Goal: Task Accomplishment & Management: Manage account settings

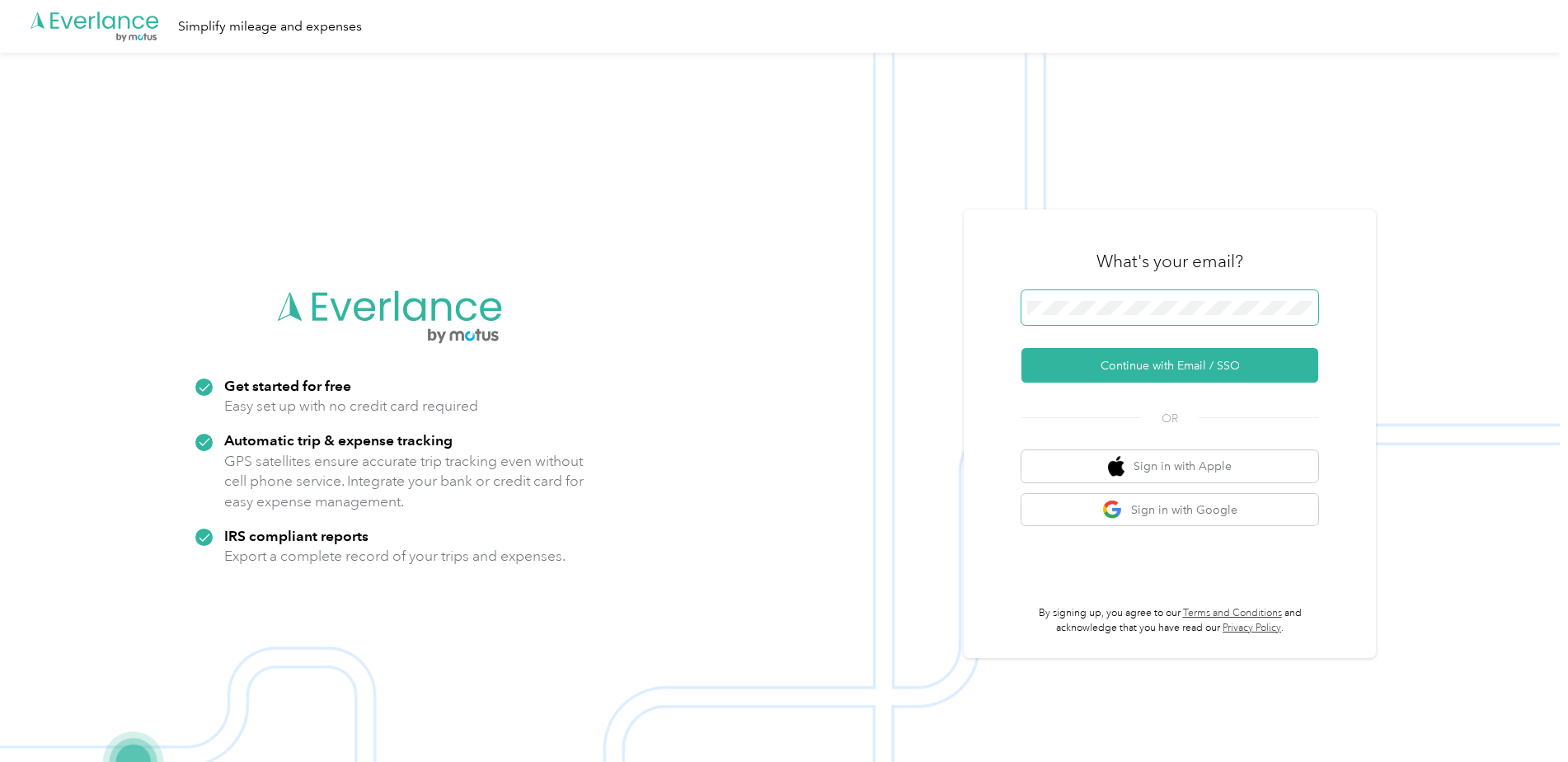
click at [1179, 315] on body ".cls-1 { fill: #00adee; } .cls-2 { fill: #fff; } .cls-3 { fill: #707372; } .cls…" at bounding box center [779, 407] width 1560 height 814
click at [1341, 394] on div "What's your email? Continue with Email / SSO OR Sign in with Apple Sign in with…" at bounding box center [1169, 433] width 412 height 448
click at [1192, 508] on button "Sign in with Google" at bounding box center [1169, 510] width 297 height 32
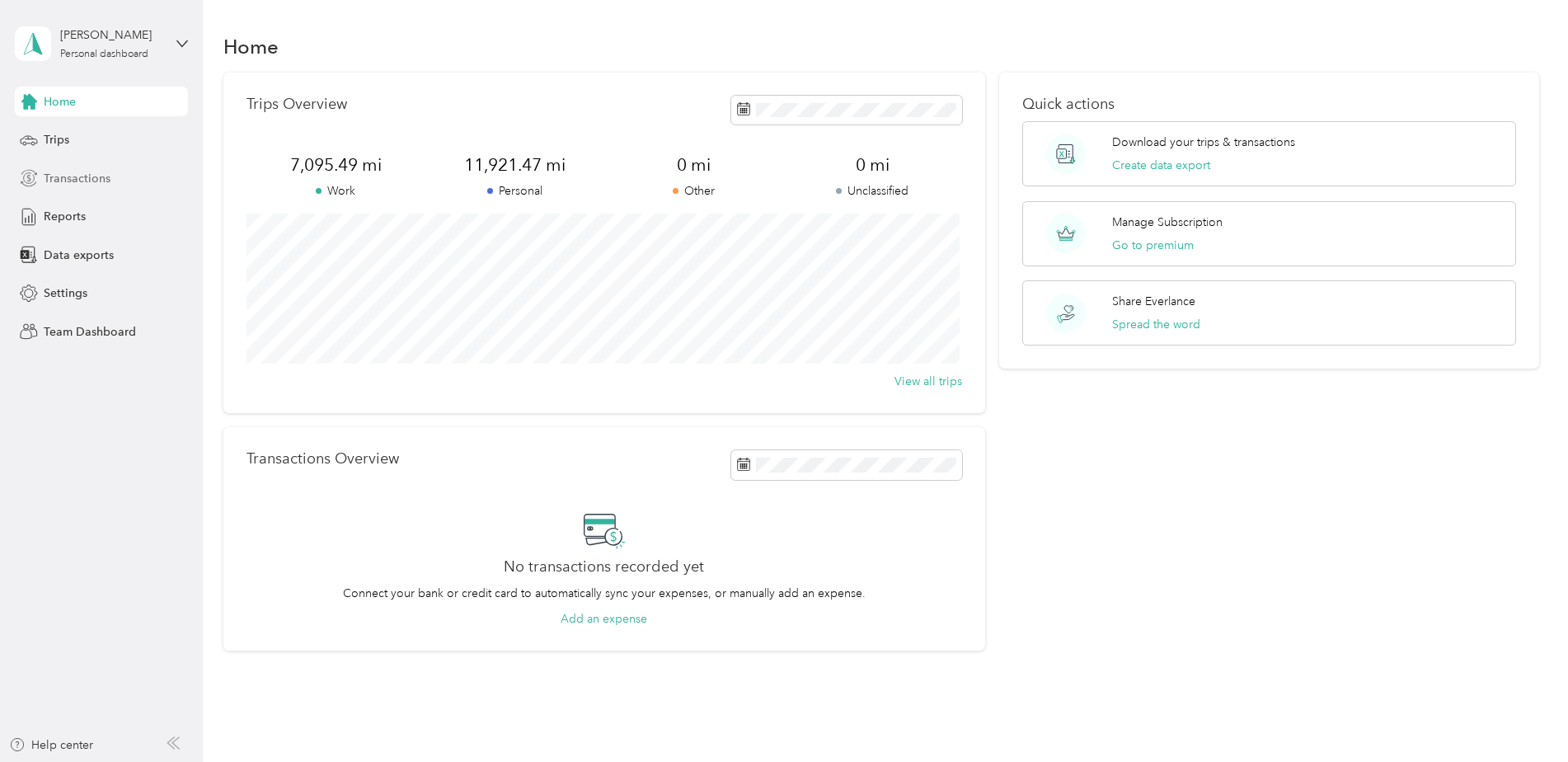
click at [56, 183] on span "Transactions" at bounding box center [77, 179] width 67 height 18
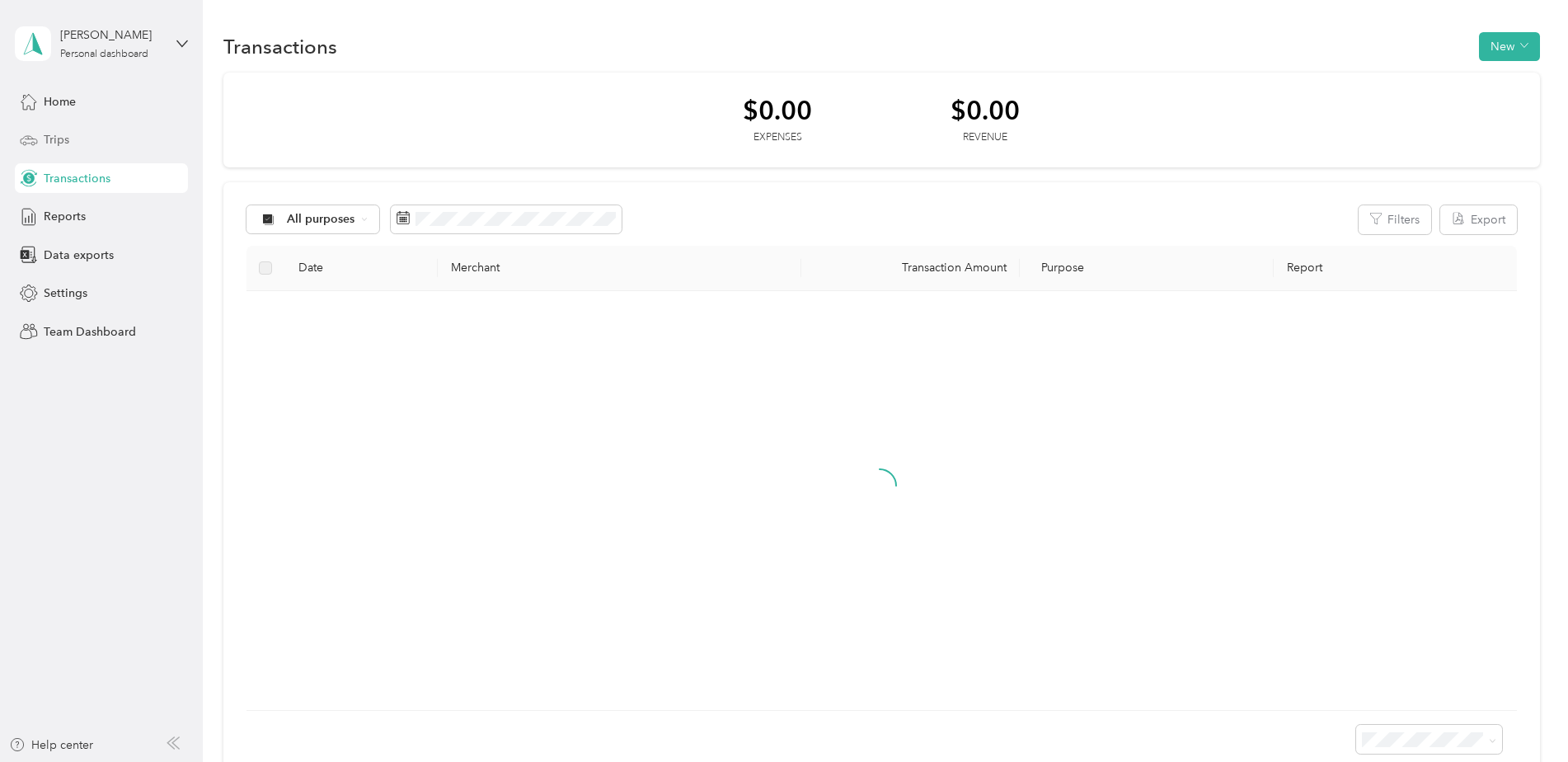
click at [64, 137] on span "Trips" at bounding box center [56, 140] width 25 height 18
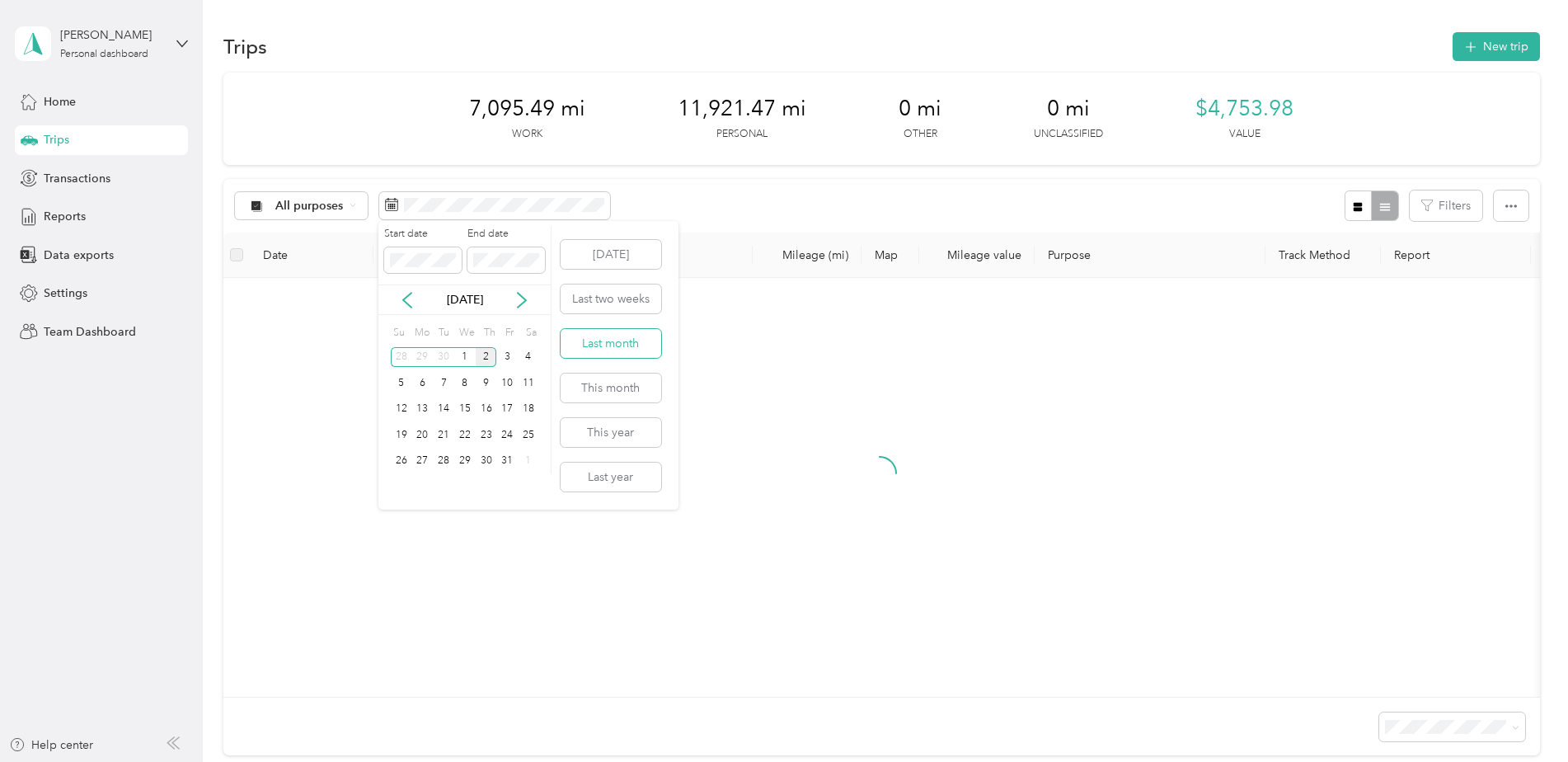
click at [619, 347] on button "Last month" at bounding box center [610, 343] width 100 height 29
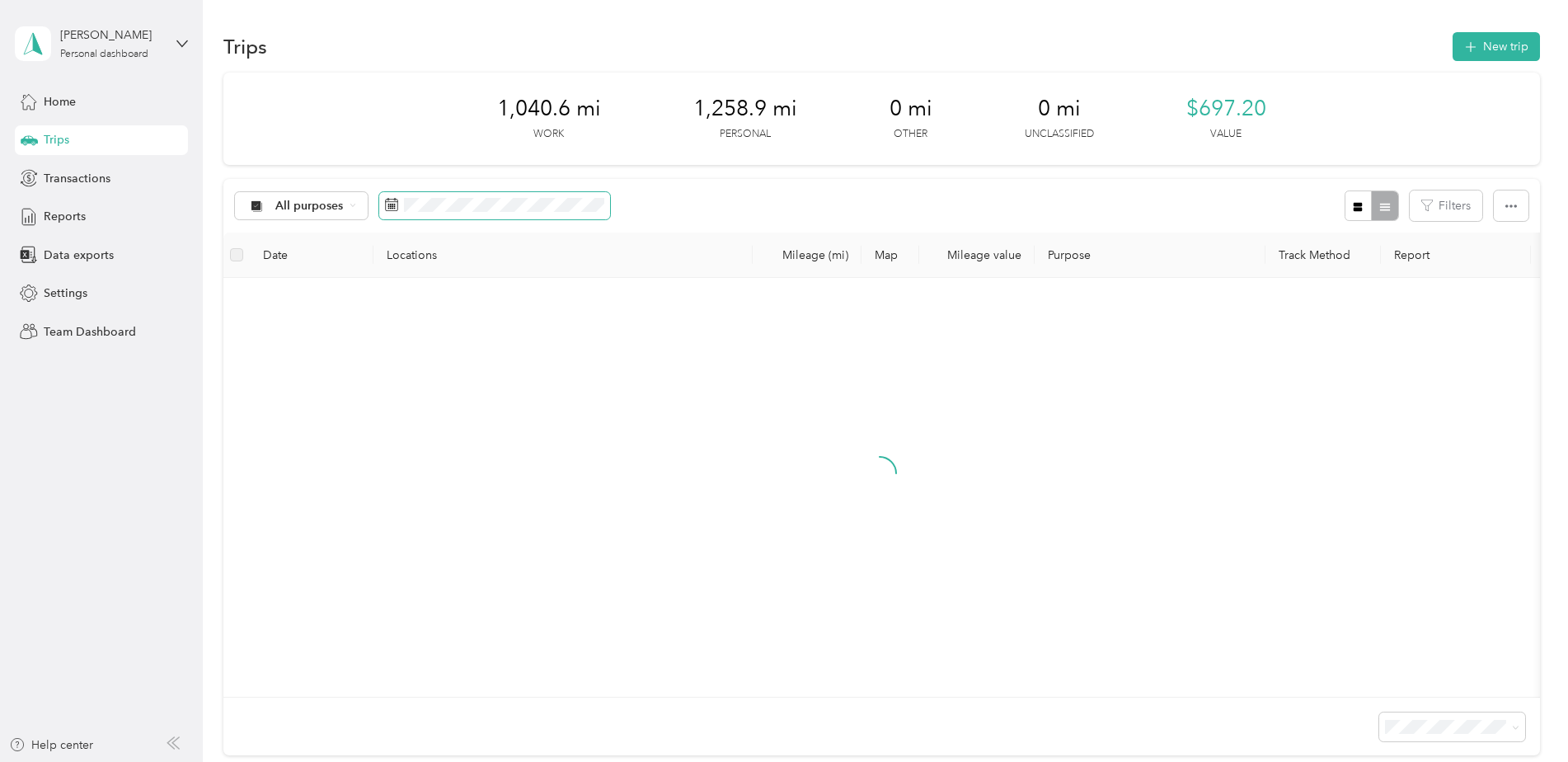
click at [512, 214] on span at bounding box center [495, 206] width 231 height 28
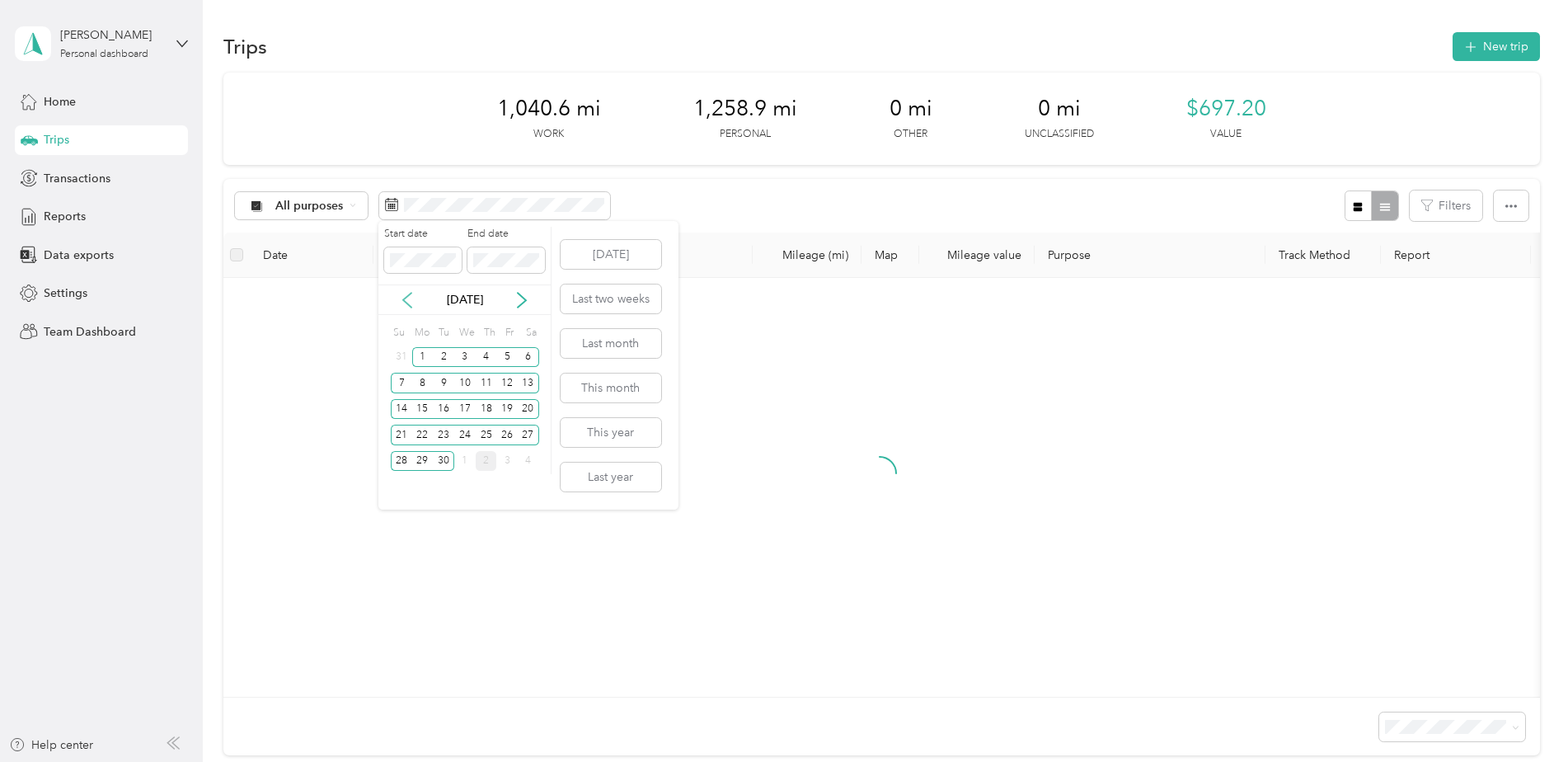
click at [399, 302] on icon at bounding box center [407, 300] width 17 height 17
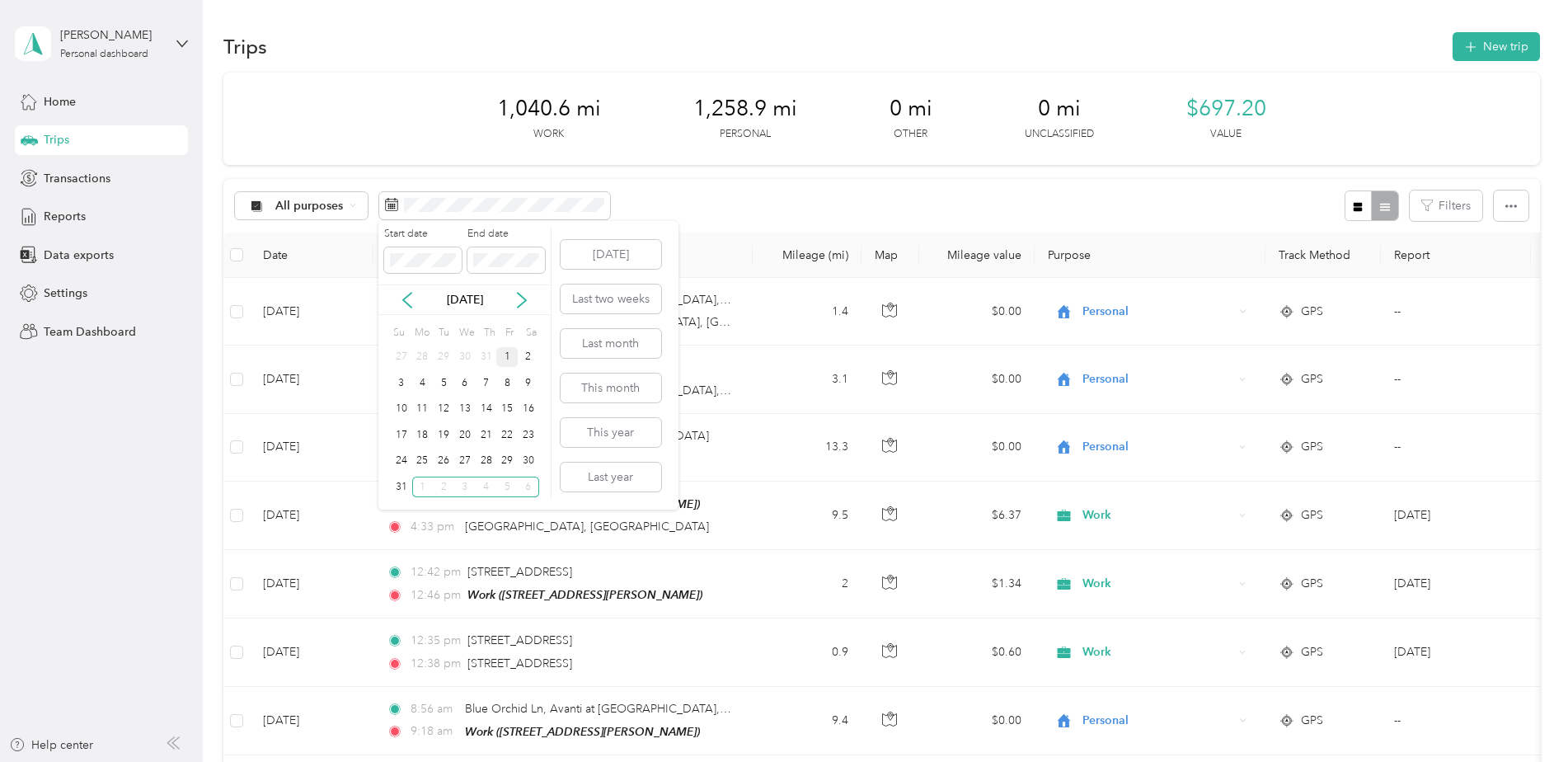
click at [512, 352] on div "1" at bounding box center [506, 357] width 21 height 20
click at [398, 485] on div "31" at bounding box center [401, 486] width 21 height 20
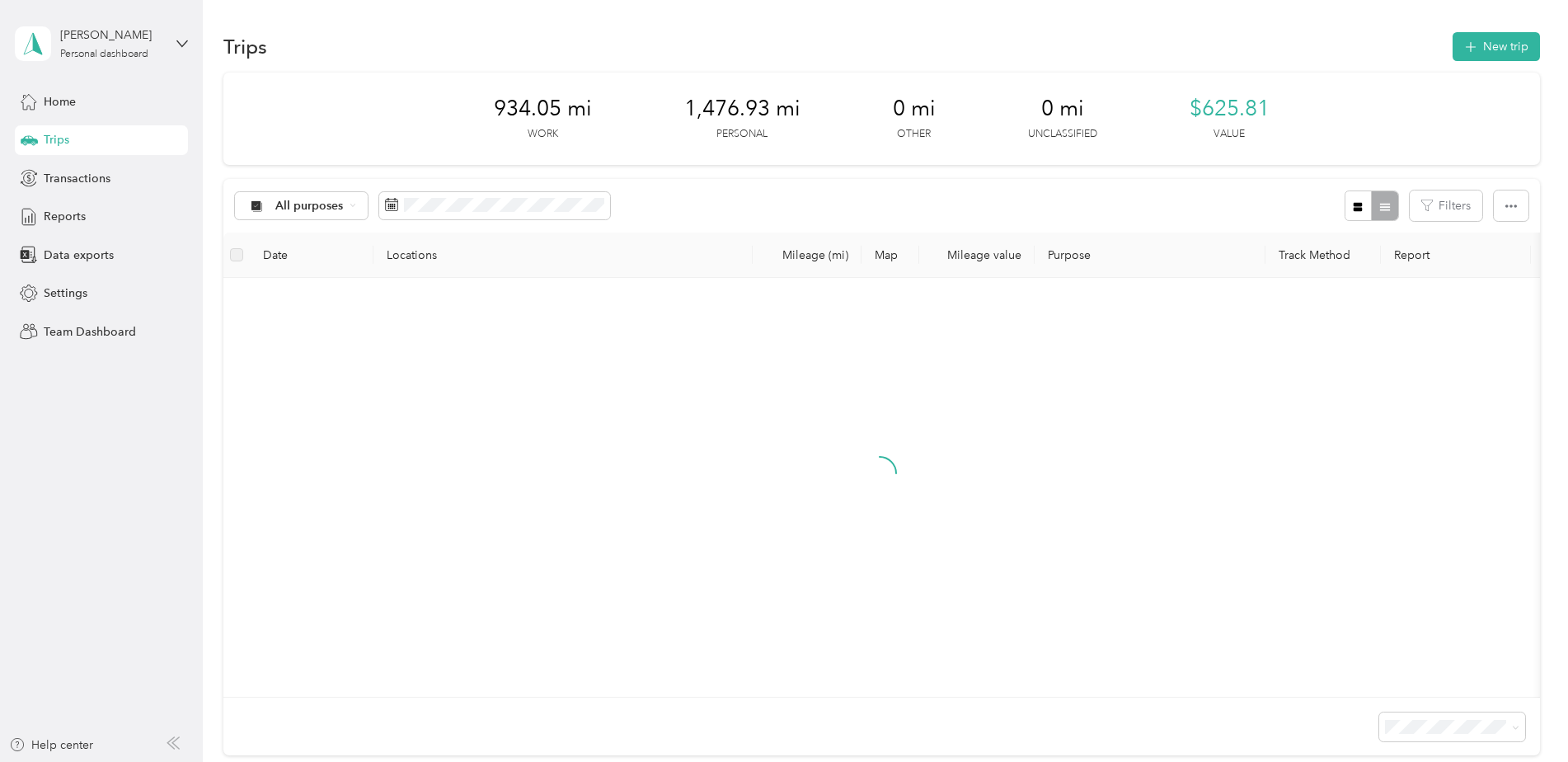
click at [669, 208] on div "All purposes Filters" at bounding box center [881, 206] width 1316 height 54
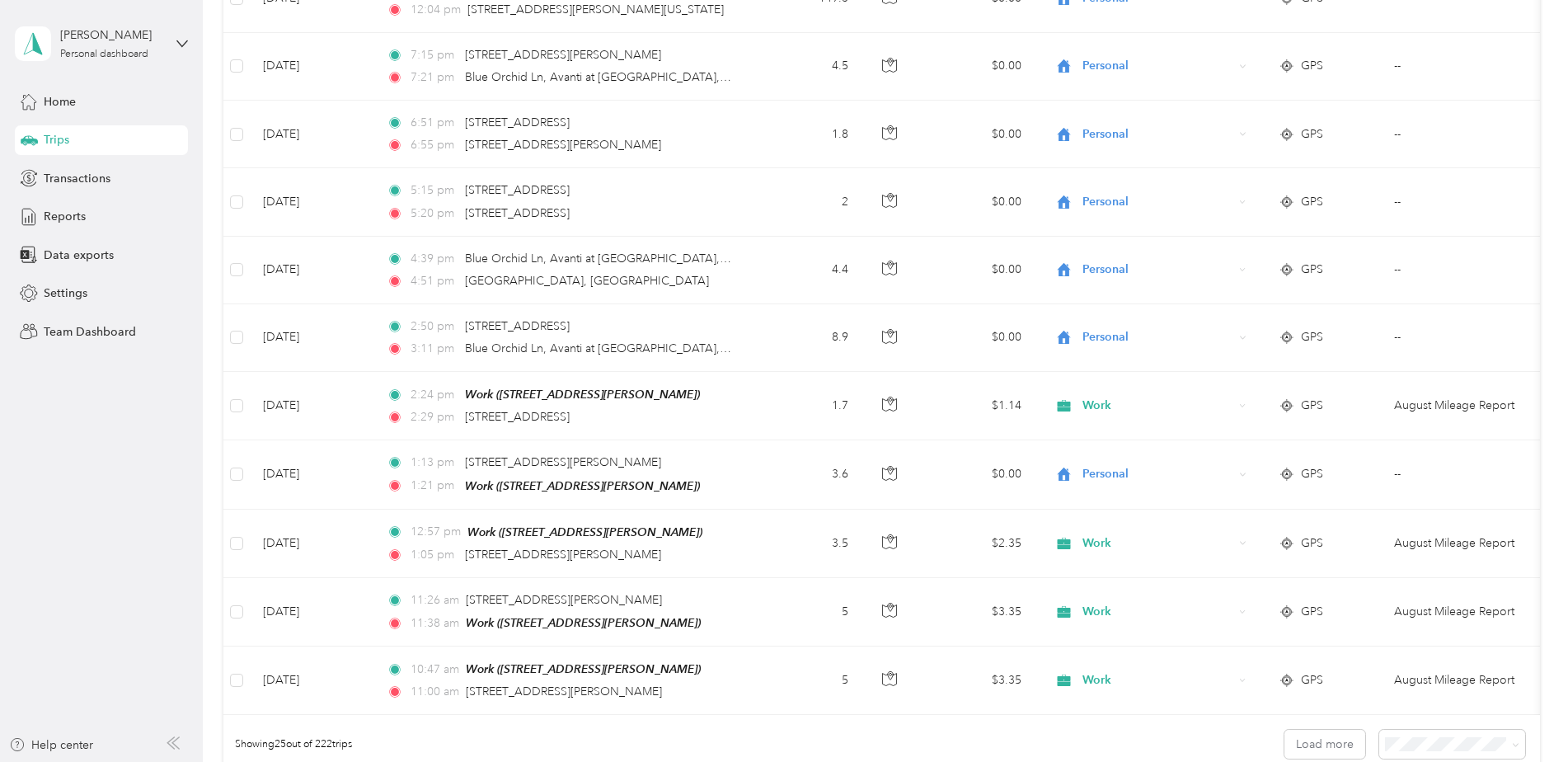
scroll to position [1510, 0]
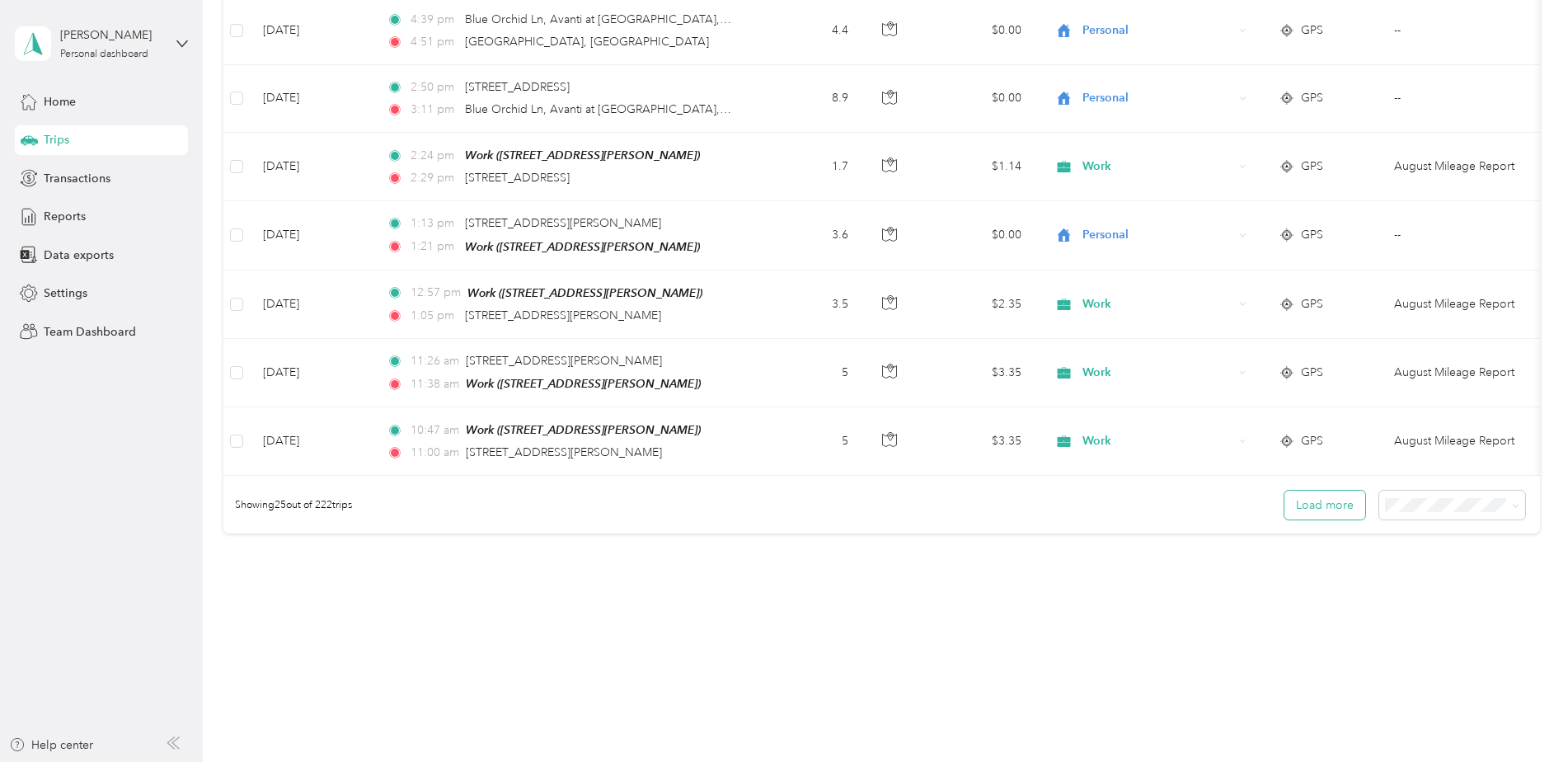
click at [1307, 509] on button "Load more" at bounding box center [1325, 505] width 81 height 29
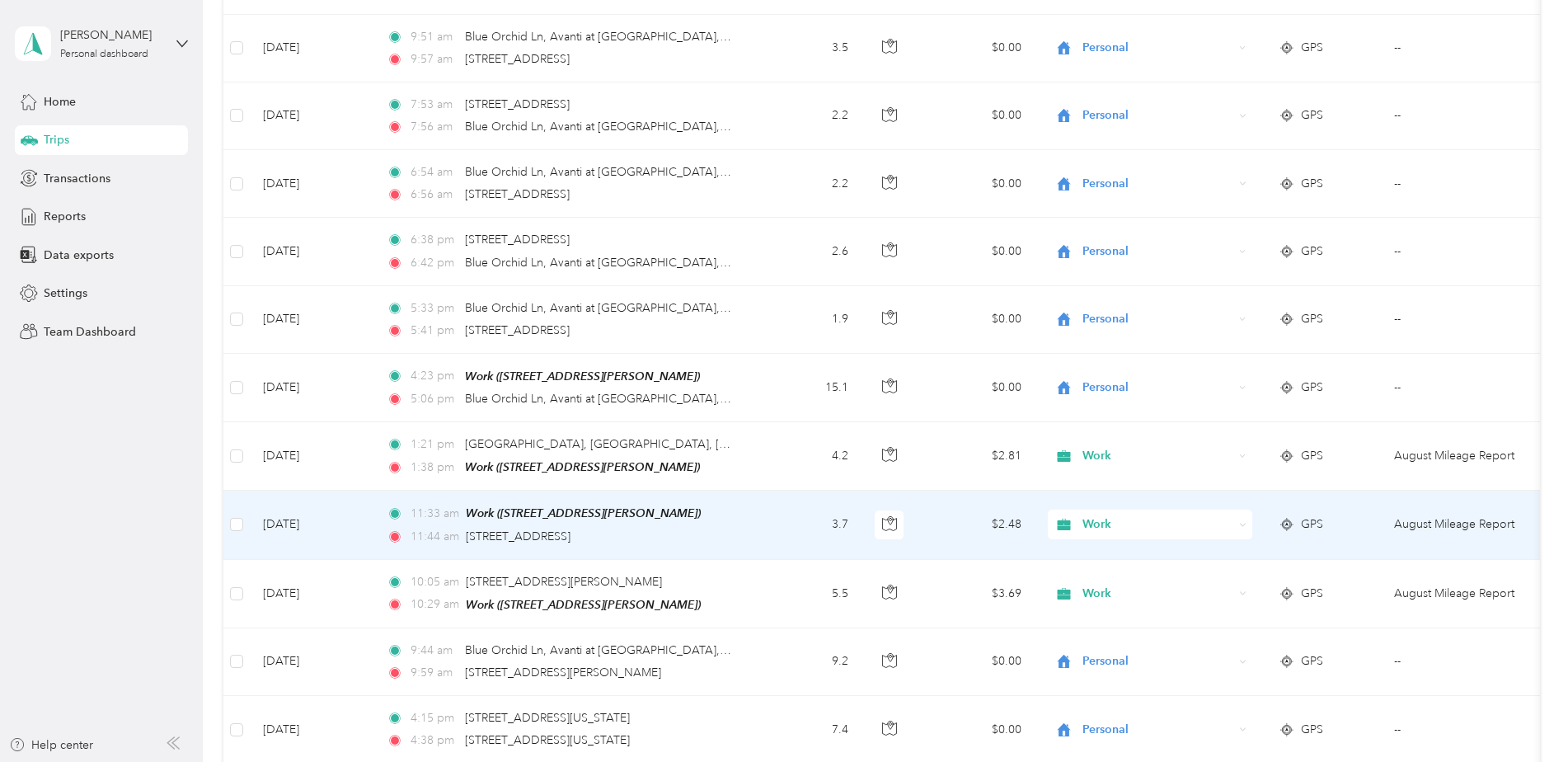
scroll to position [2329, 0]
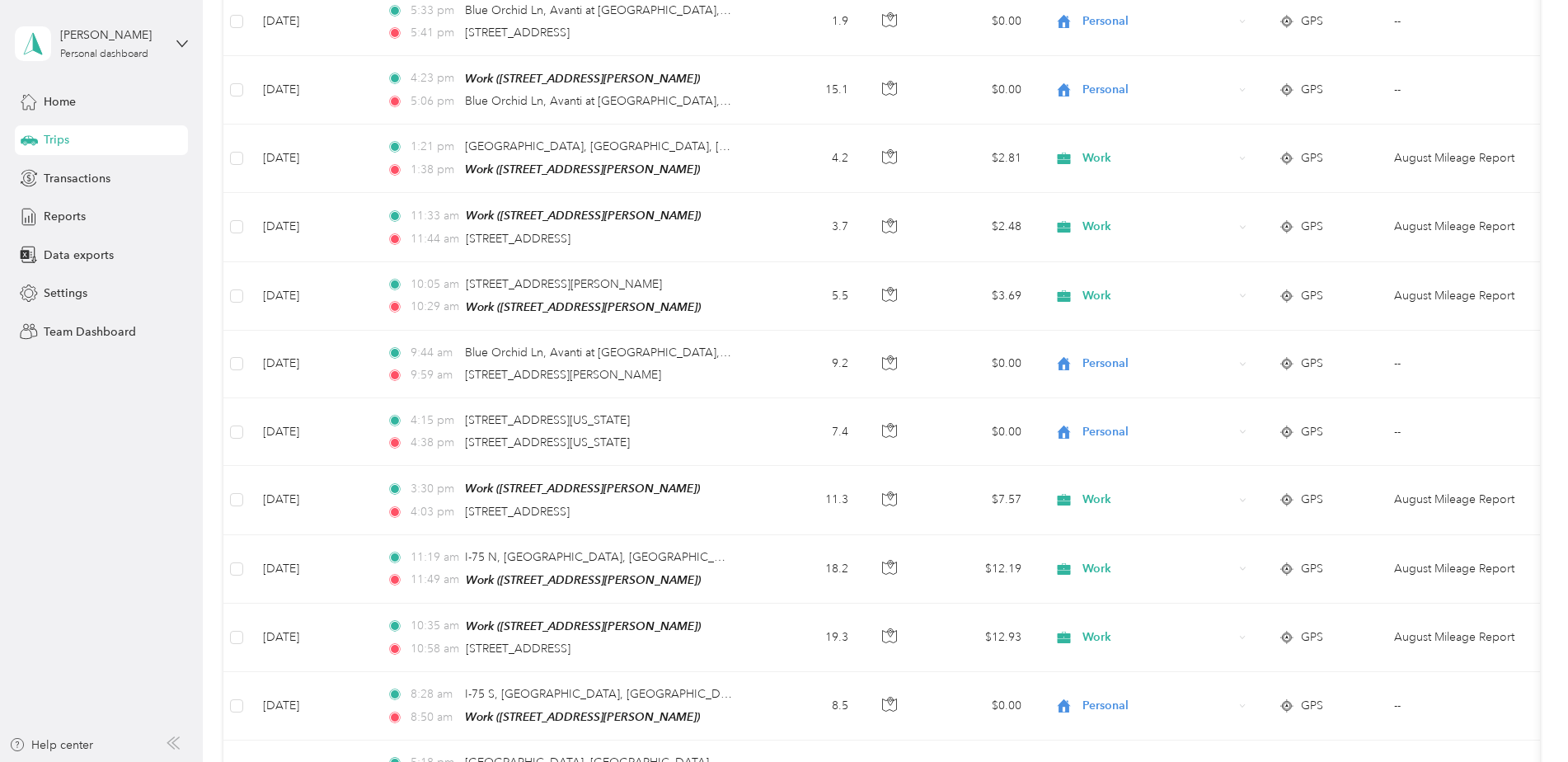
drag, startPoint x: 170, startPoint y: 370, endPoint x: 173, endPoint y: 600, distance: 230.0
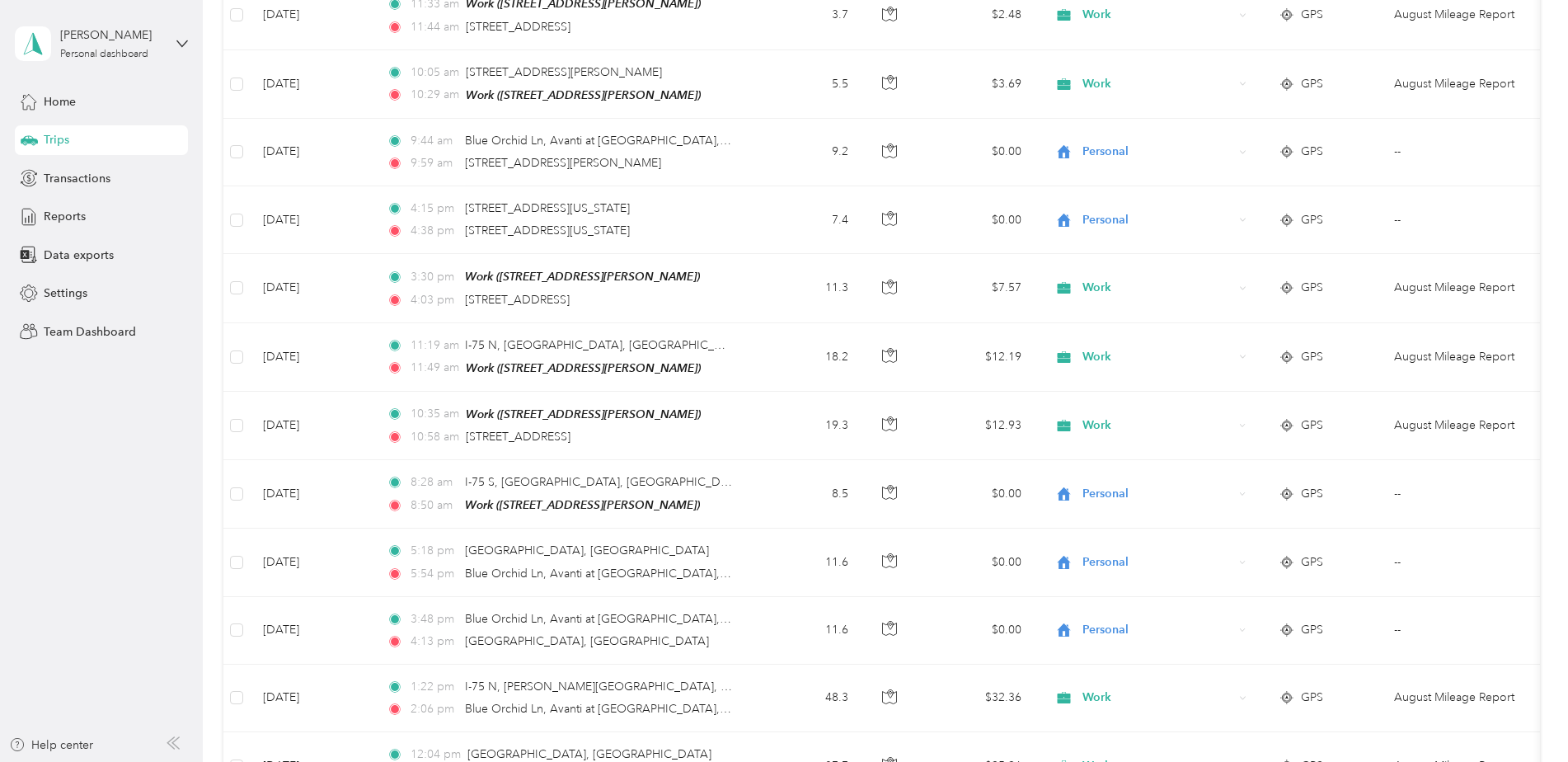
scroll to position [3205, 0]
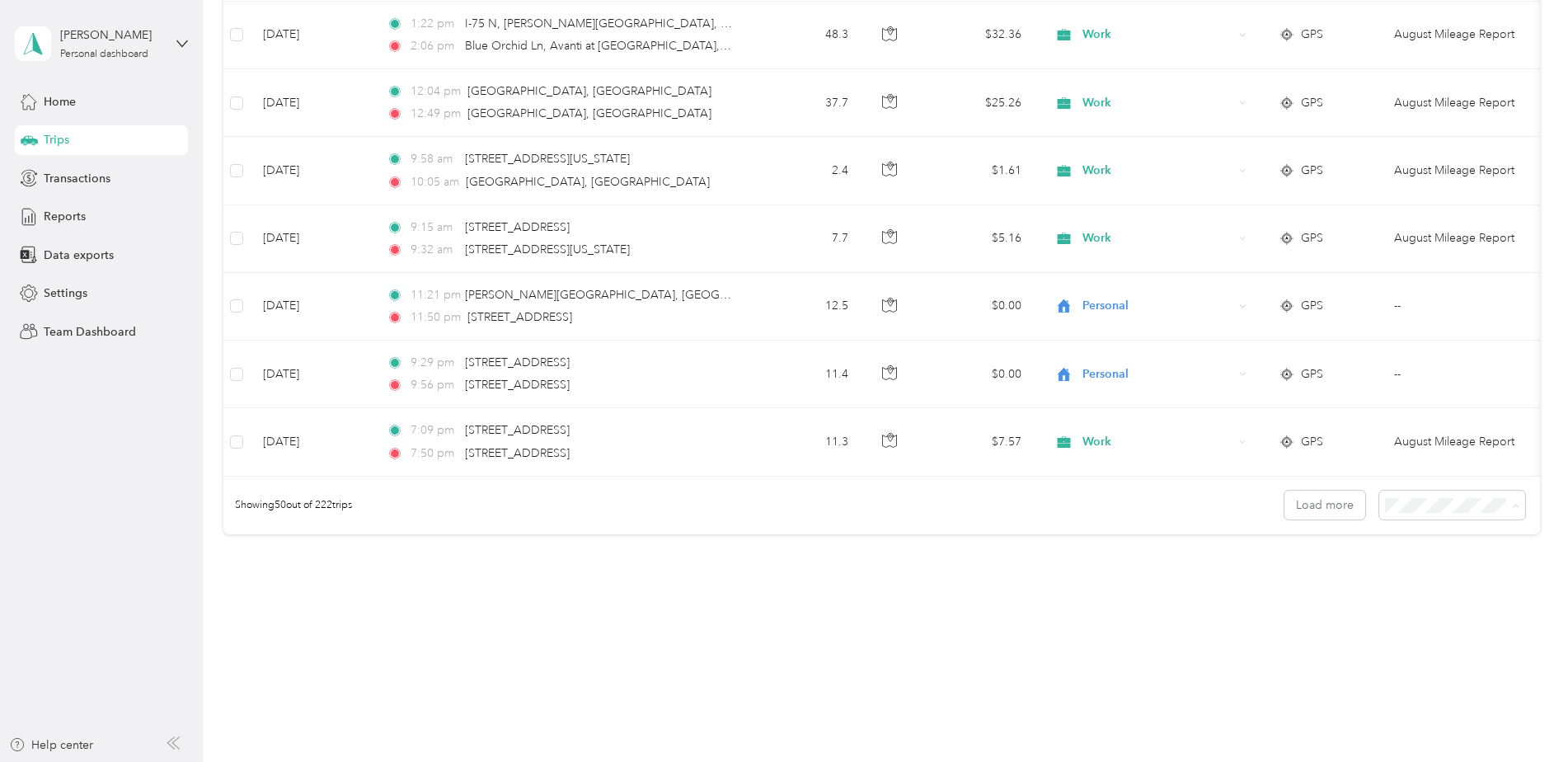
click at [1423, 601] on li "100 per load" at bounding box center [1448, 593] width 146 height 29
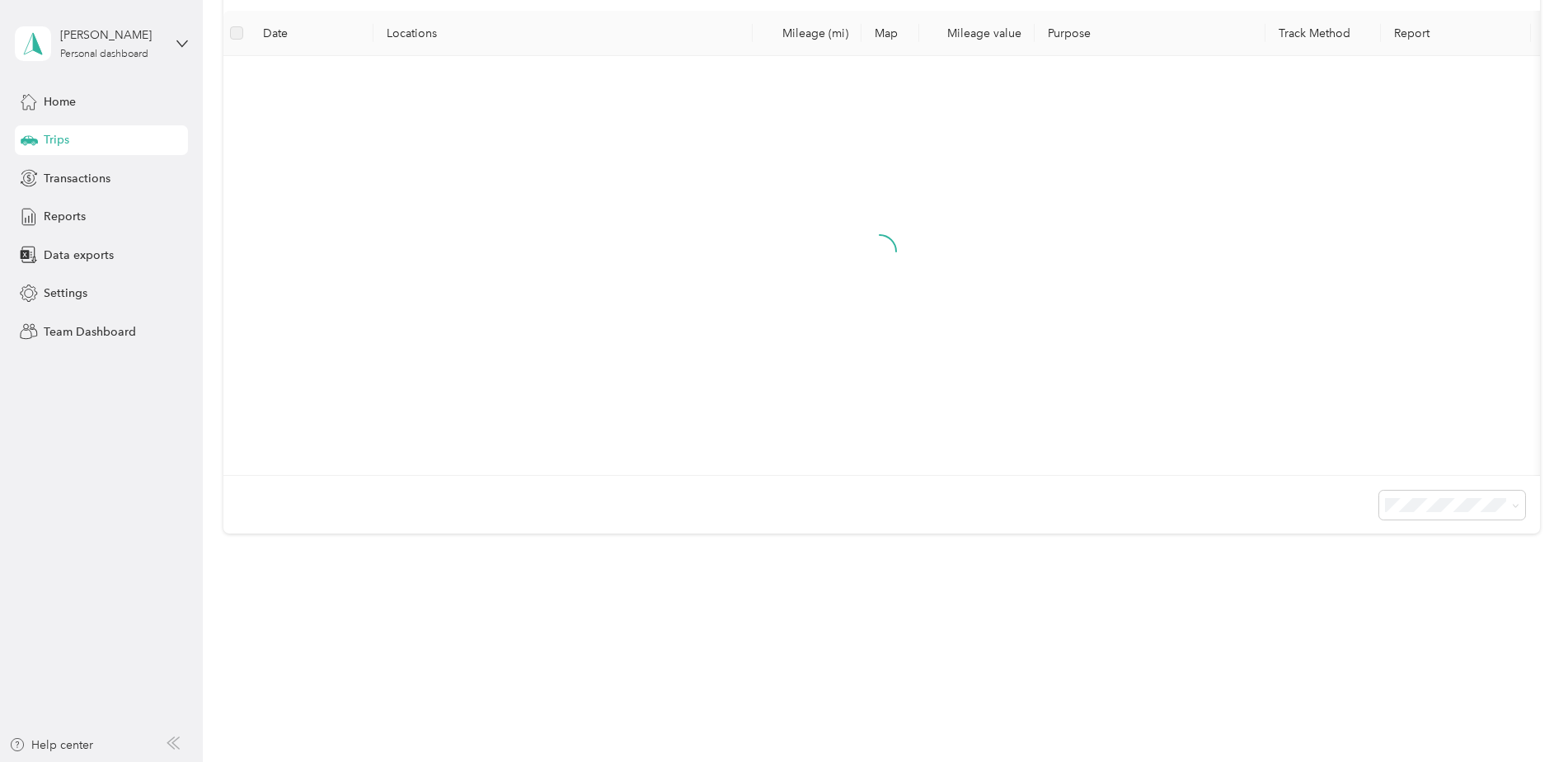
scroll to position [234, 0]
click at [1549, 623] on div "Trips New trip 934.05 mi Work 1,476.93 mi Personal 0 mi Other 0 mi Unclassified…" at bounding box center [881, 229] width 1357 height 903
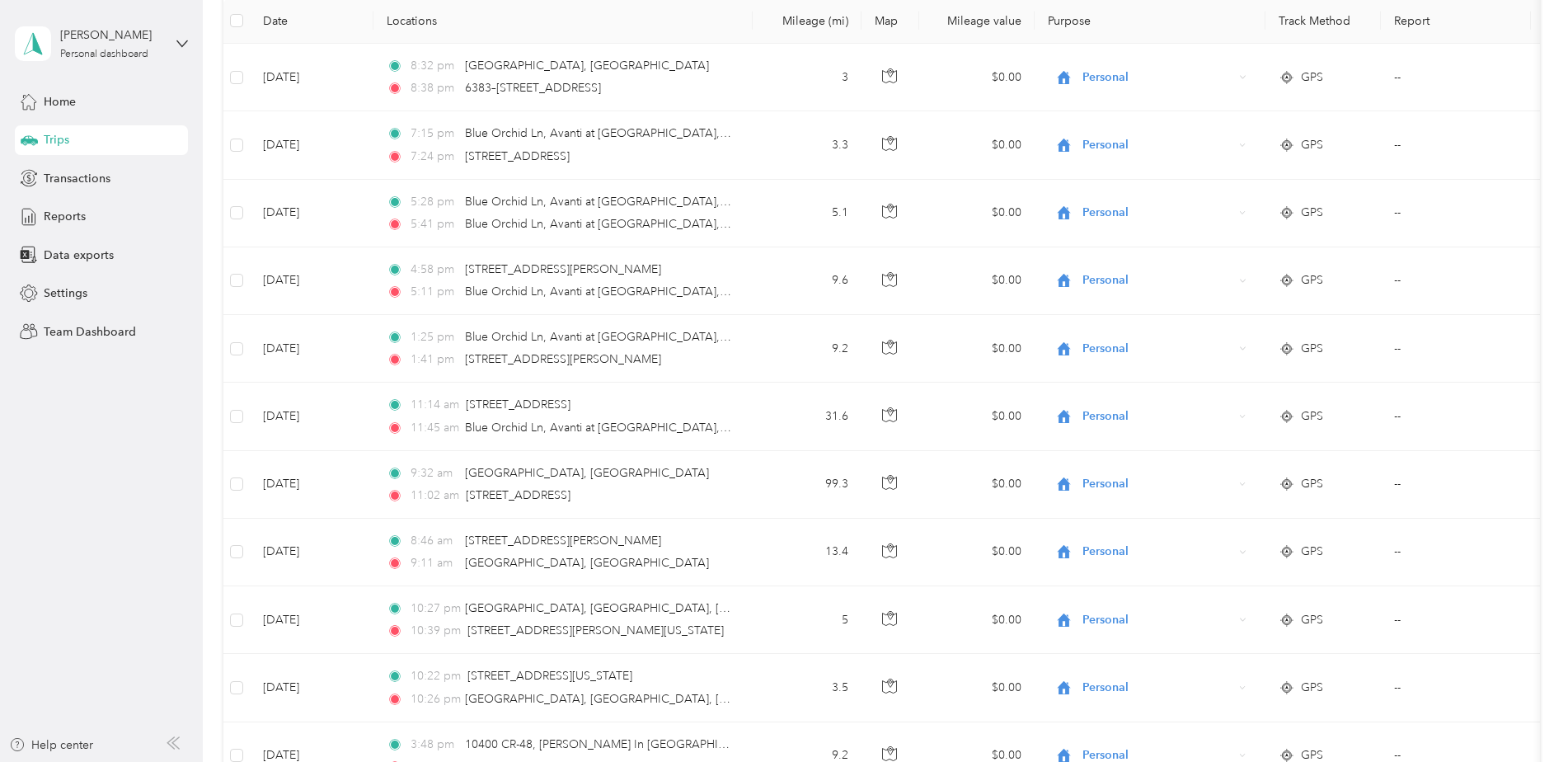
scroll to position [3205, 0]
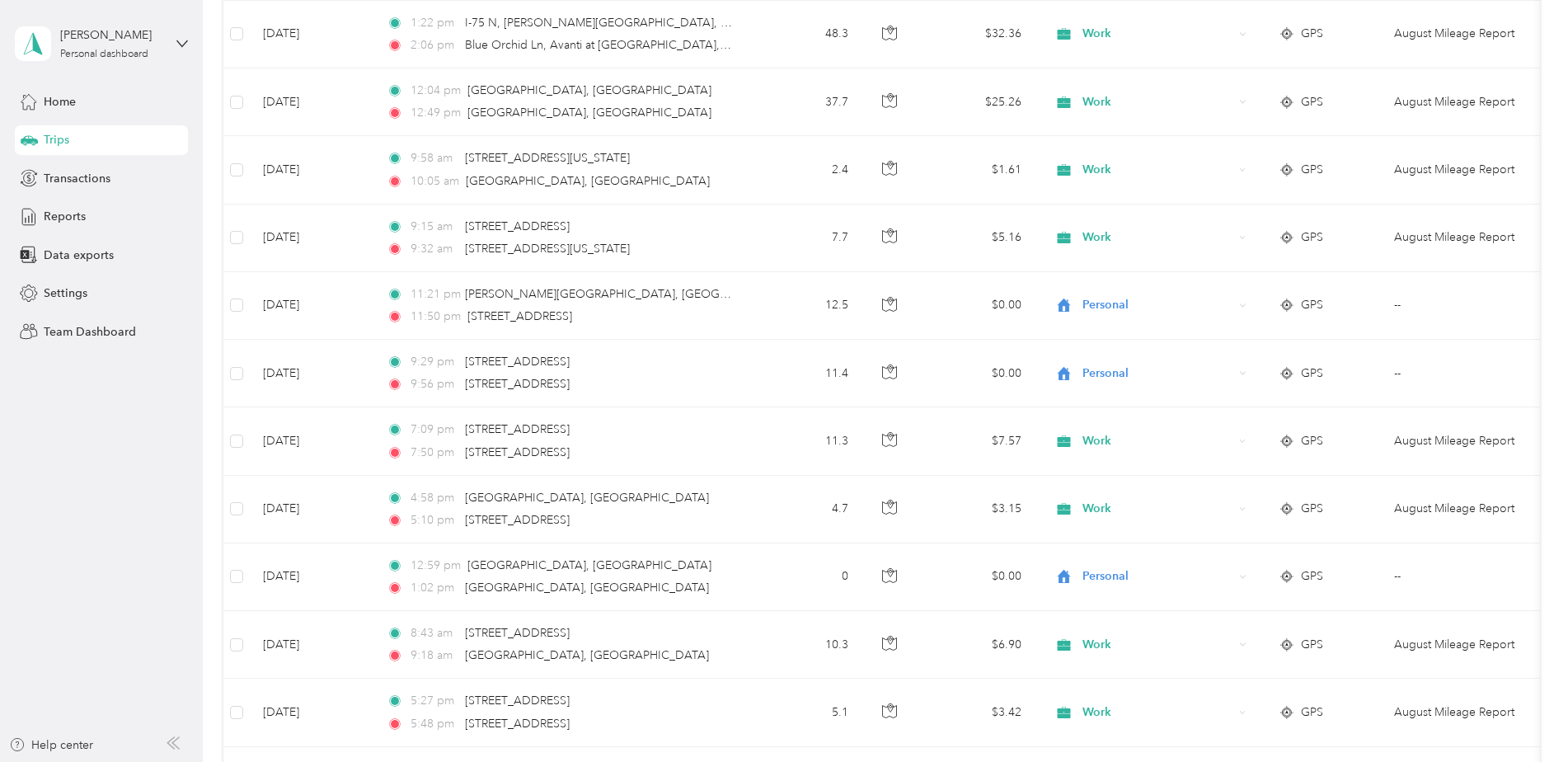
click at [179, 461] on aside "[PERSON_NAME] Personal dashboard Home Trips Transactions Reports Data exports S…" at bounding box center [101, 381] width 203 height 762
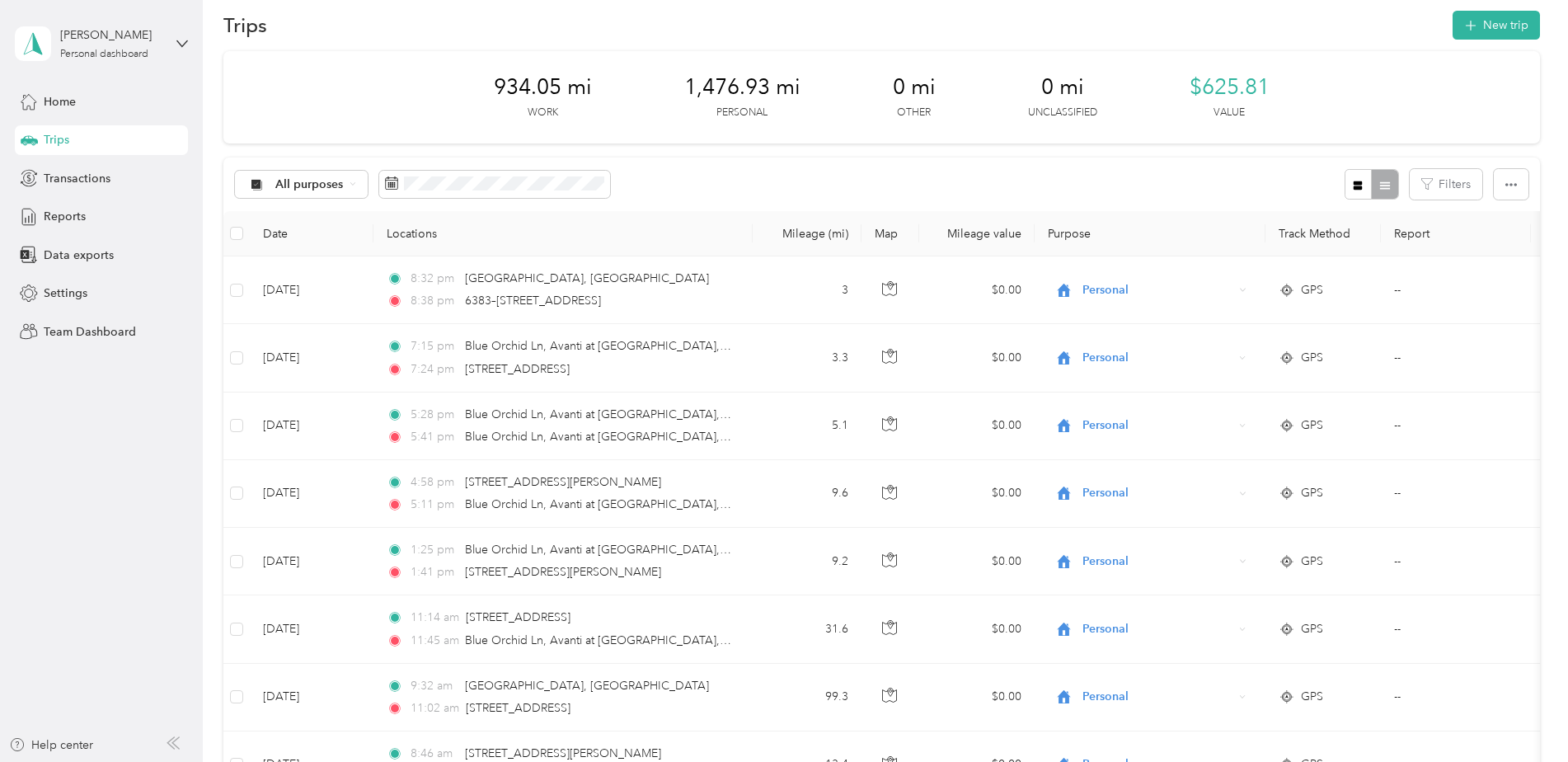
scroll to position [0, 0]
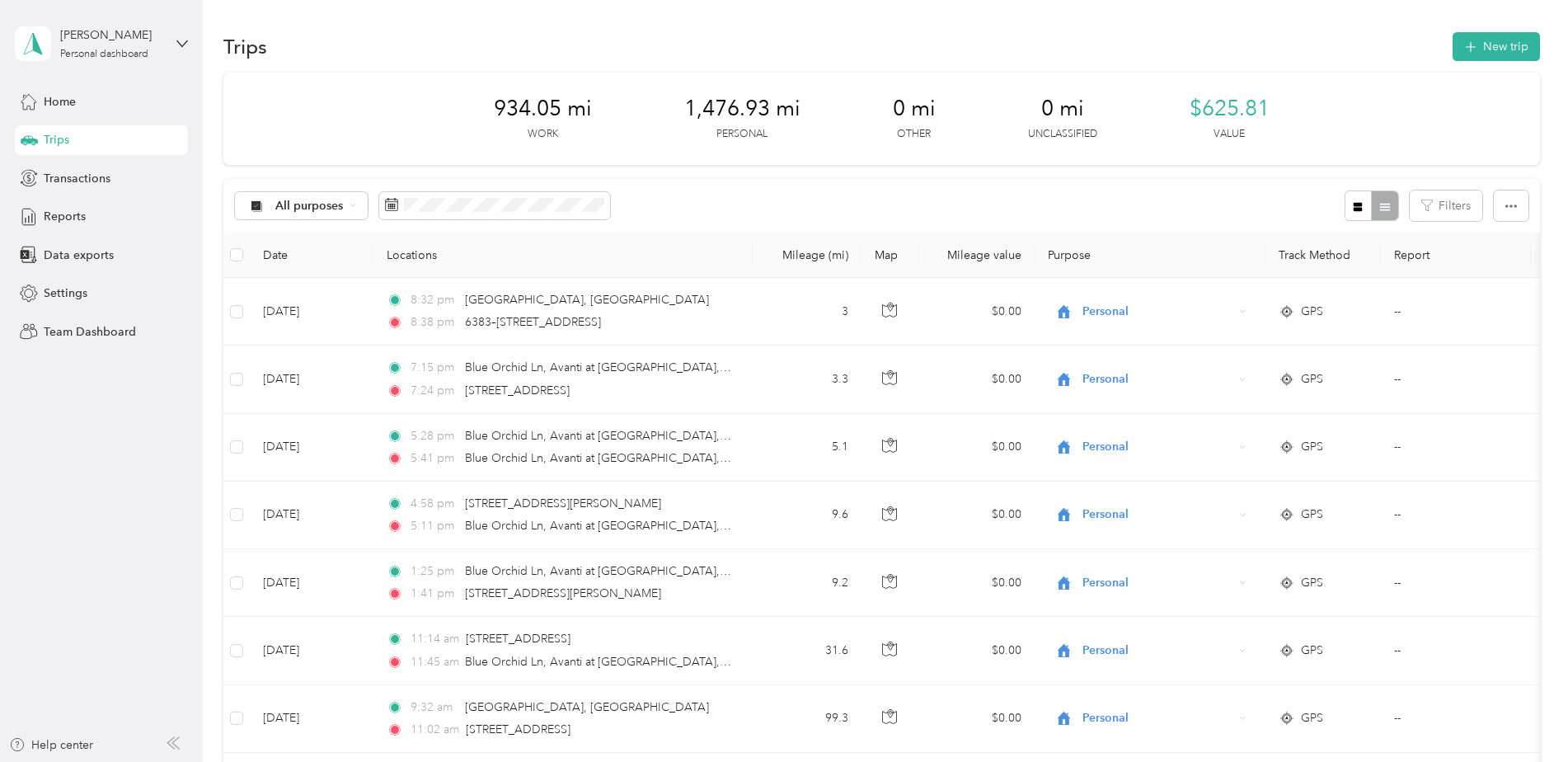
click at [907, 197] on div "All purposes Filters" at bounding box center [881, 206] width 1316 height 54
click at [272, 195] on div "All purposes" at bounding box center [302, 206] width 133 height 28
click at [323, 295] on span "Work" at bounding box center [315, 292] width 80 height 18
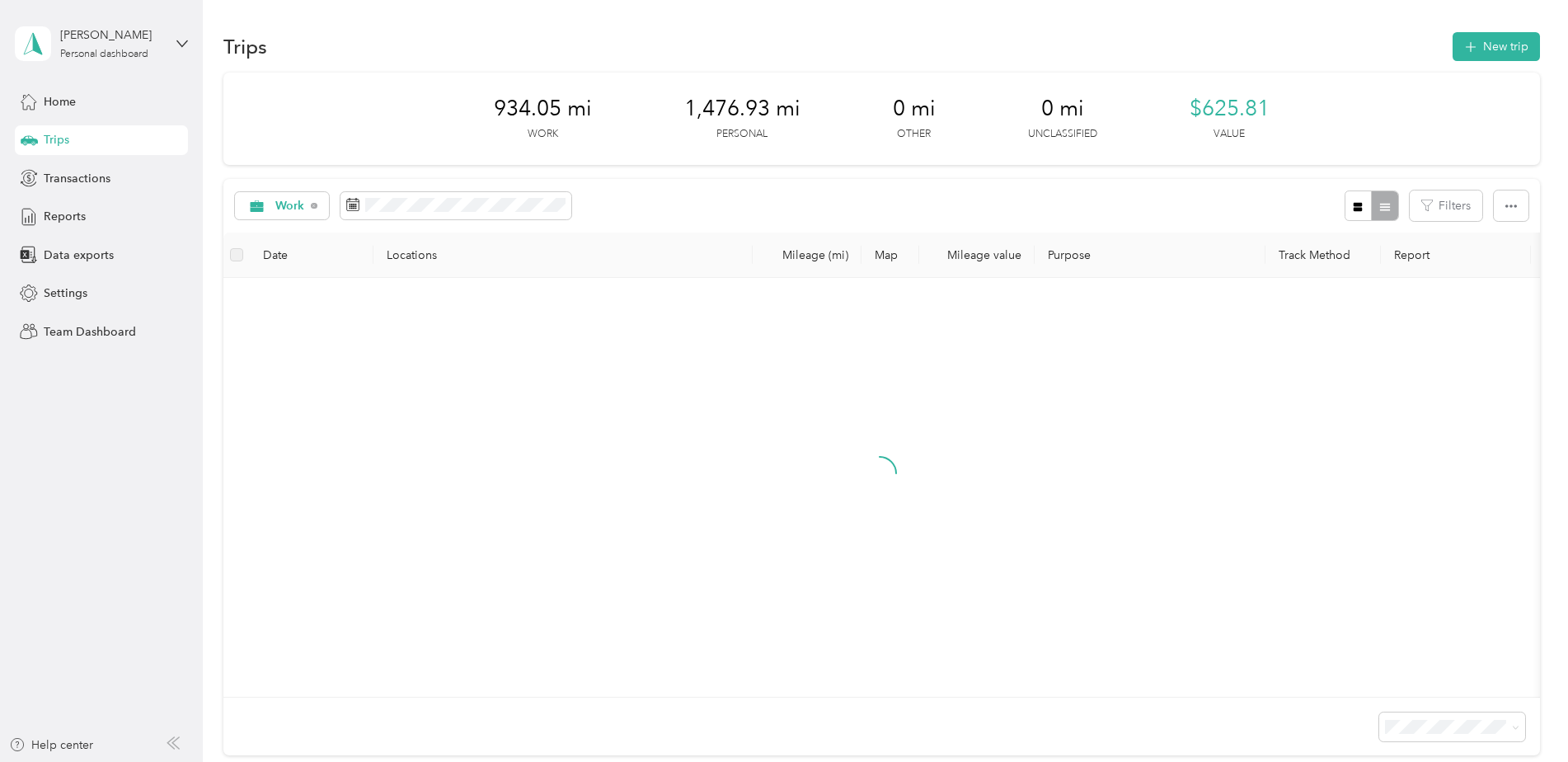
click at [832, 189] on div "Work Filters" at bounding box center [881, 206] width 1316 height 54
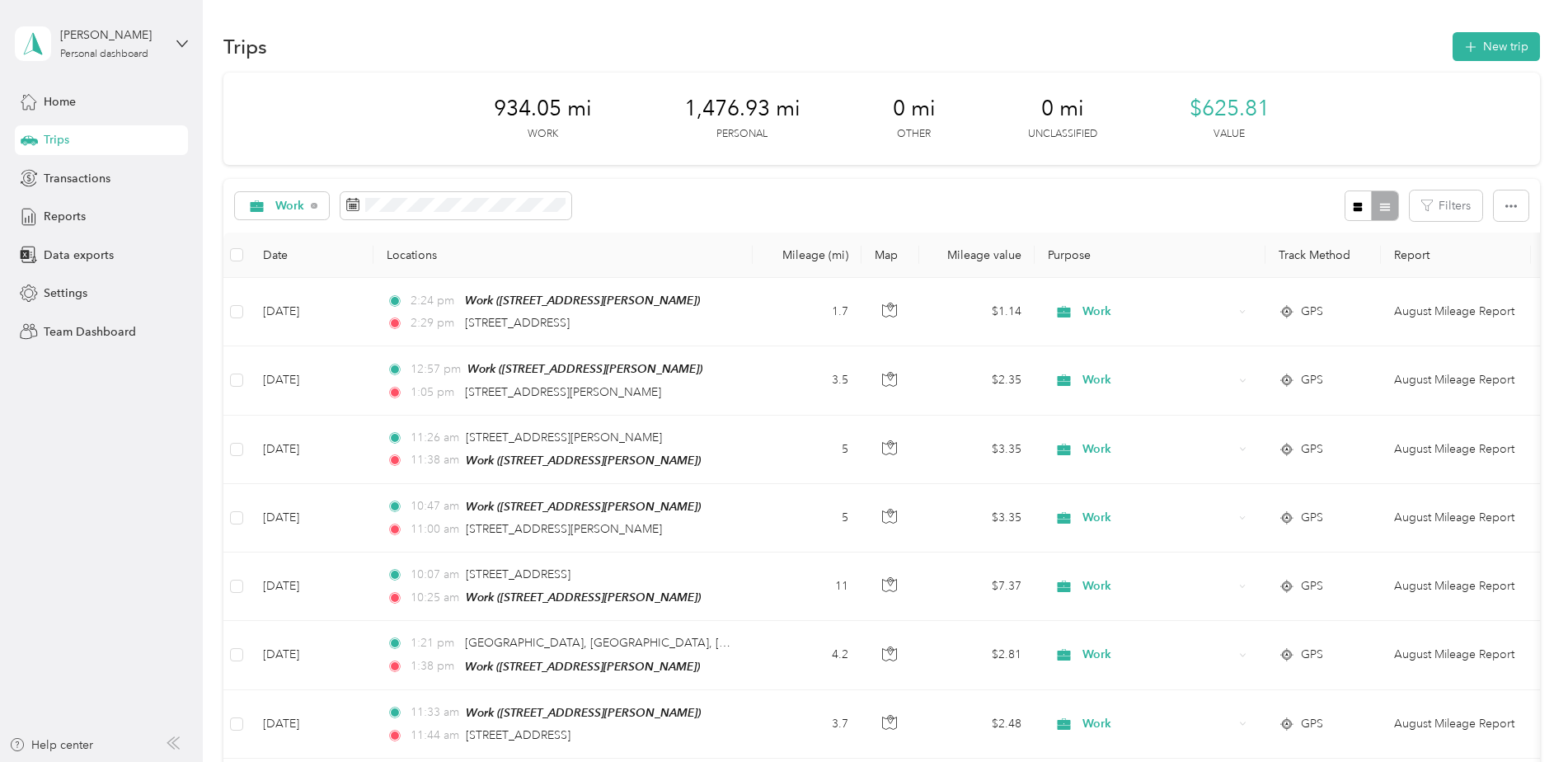
click at [798, 210] on div "Work Filters" at bounding box center [881, 206] width 1316 height 54
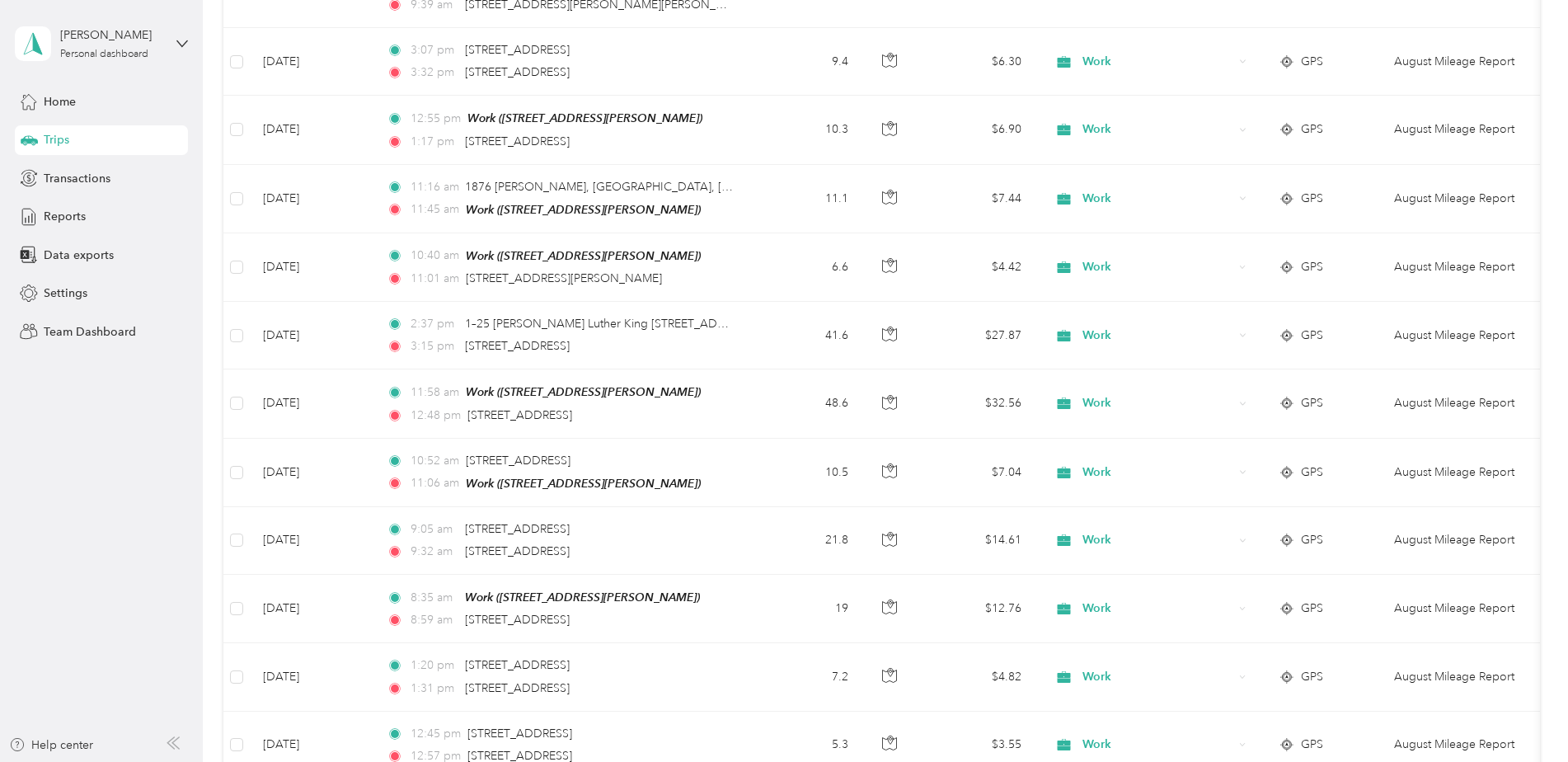
scroll to position [4070, 0]
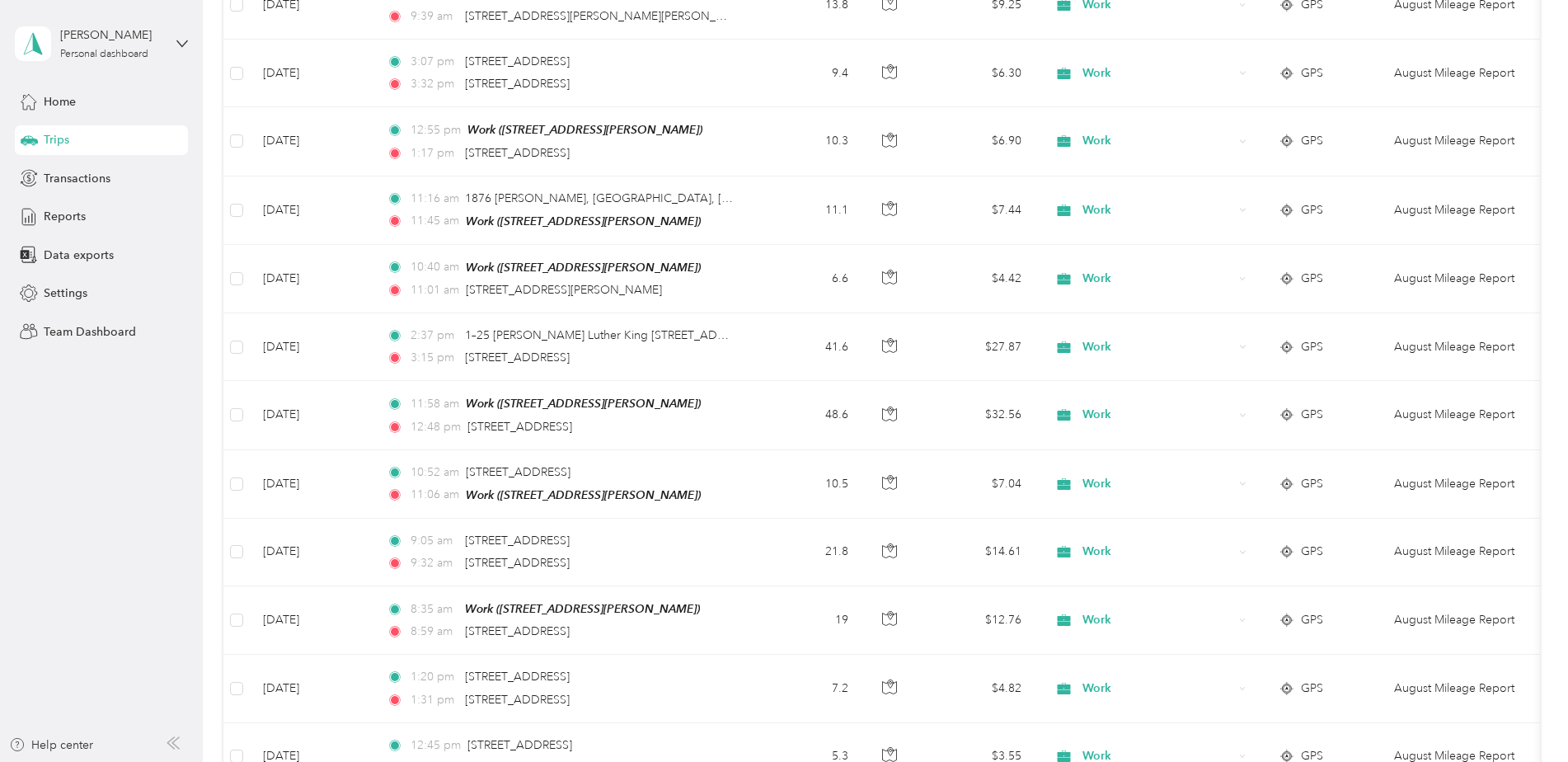
click at [171, 435] on aside "[PERSON_NAME] Personal dashboard Home Trips Transactions Reports Data exports S…" at bounding box center [101, 381] width 203 height 762
